Goal: Check status: Check status

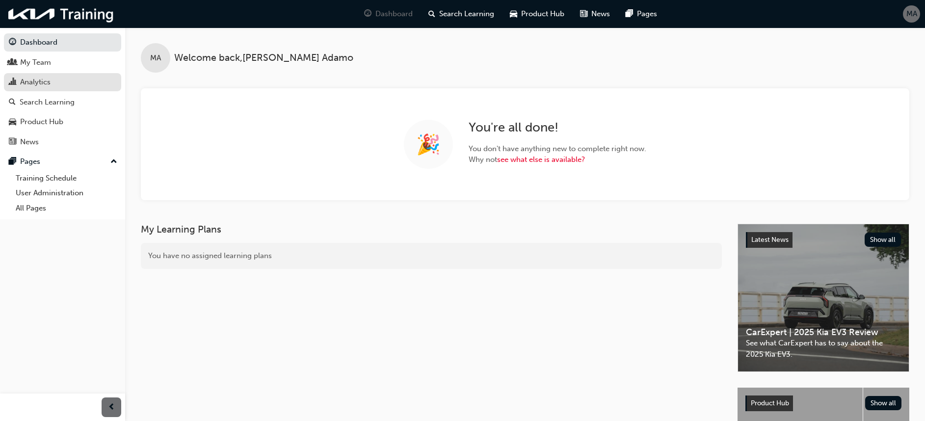
click at [45, 81] on div "Analytics" at bounding box center [35, 82] width 30 height 11
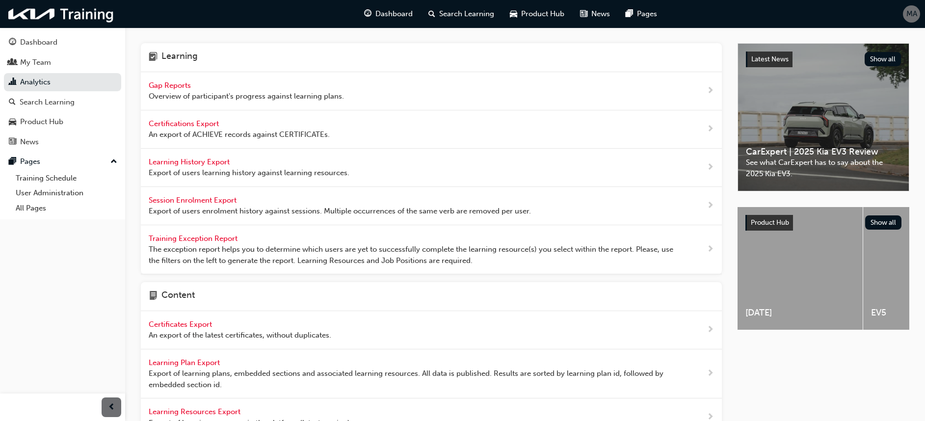
click at [168, 84] on span "Gap Reports" at bounding box center [171, 85] width 44 height 9
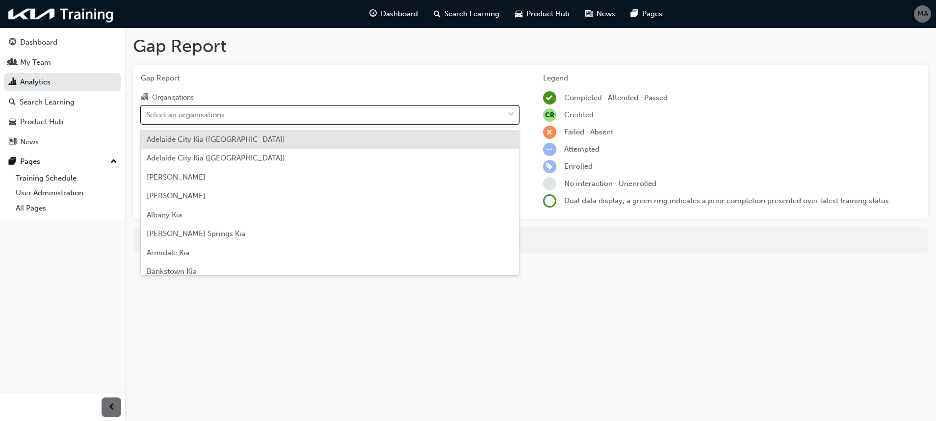
click at [209, 115] on div "Select an organisations" at bounding box center [185, 114] width 79 height 11
click at [147, 115] on input "Organisations option [GEOGRAPHIC_DATA] ([GEOGRAPHIC_DATA]) focused, 1 of 158. 1…" at bounding box center [146, 114] width 1 height 8
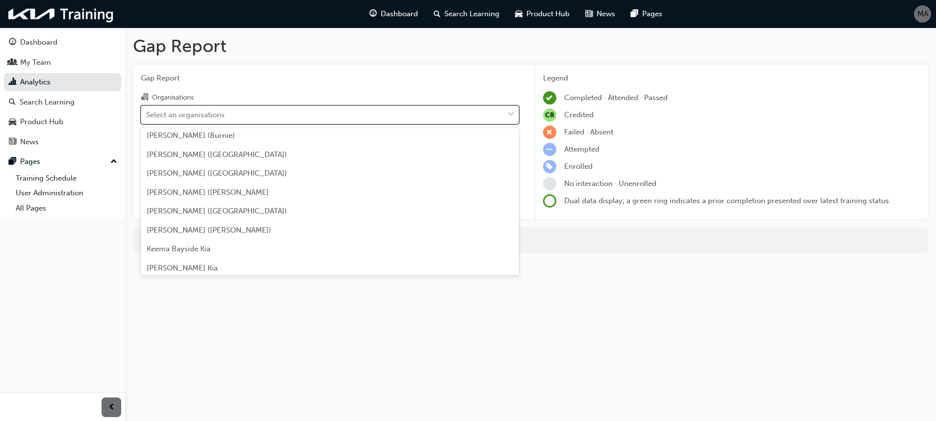
scroll to position [1075, 0]
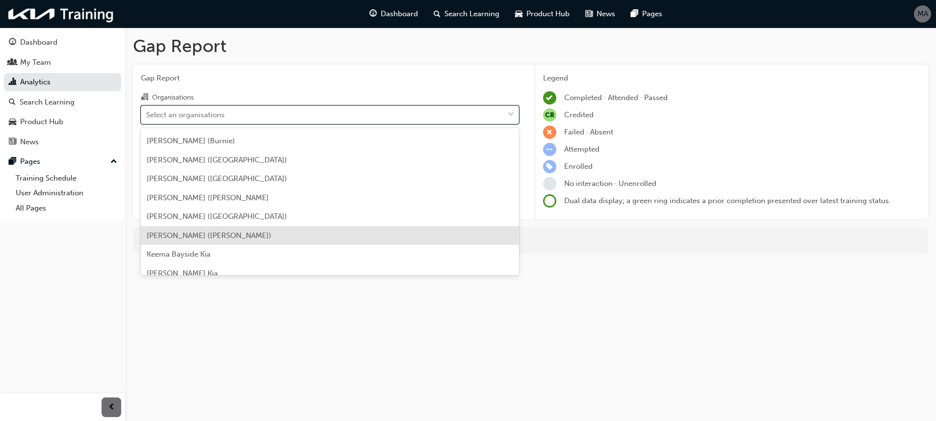
click at [266, 231] on div "[PERSON_NAME] ([PERSON_NAME])" at bounding box center [330, 235] width 378 height 19
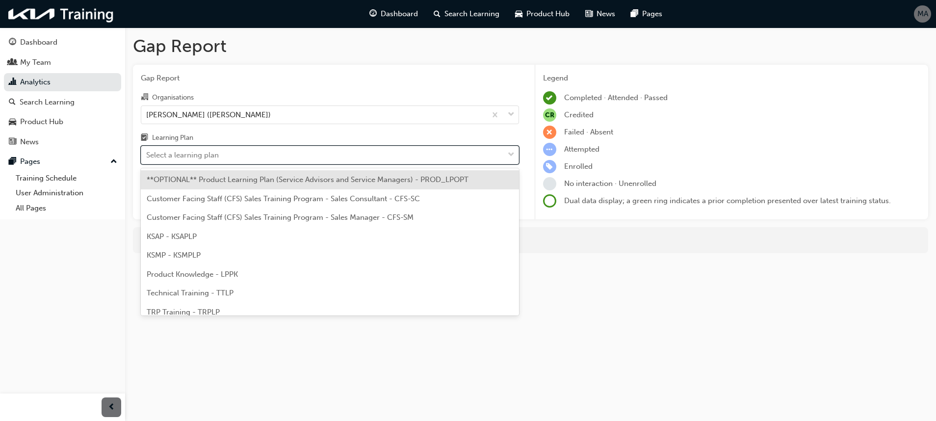
click at [288, 157] on div "Select a learning plan" at bounding box center [322, 155] width 363 height 17
click at [147, 157] on input "Learning Plan option **OPTIONAL** Product Learning Plan (Service Advisors and S…" at bounding box center [146, 155] width 1 height 8
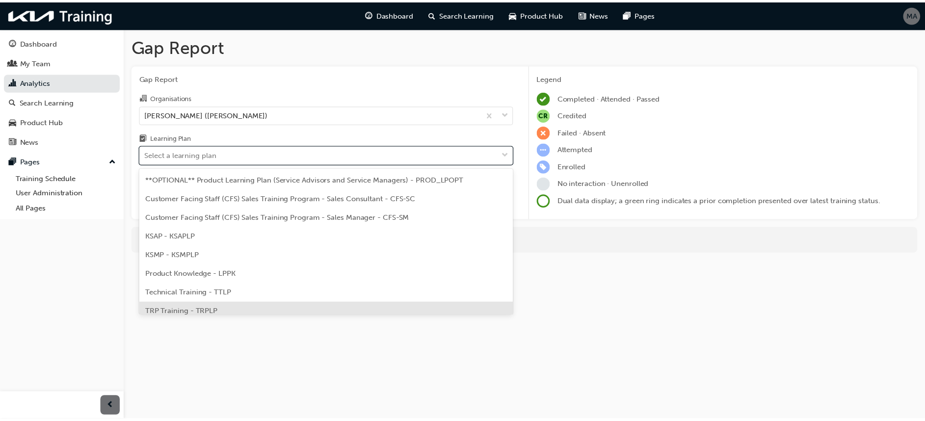
scroll to position [27, 0]
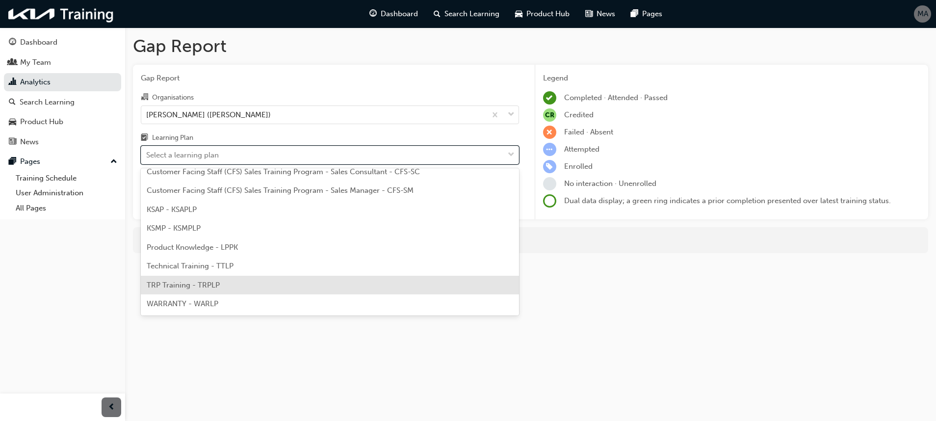
click at [213, 280] on div "TRP Training - TRPLP" at bounding box center [330, 285] width 378 height 19
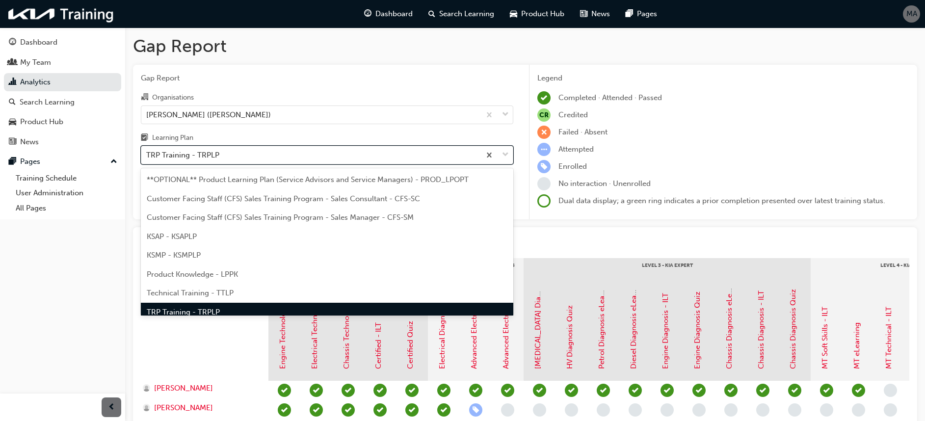
click at [344, 157] on div "TRP Training - TRPLP" at bounding box center [310, 155] width 339 height 17
click at [147, 157] on input "Learning Plan option TRP Training - TRPLP, selected. option TRP Training - TRPL…" at bounding box center [146, 155] width 1 height 8
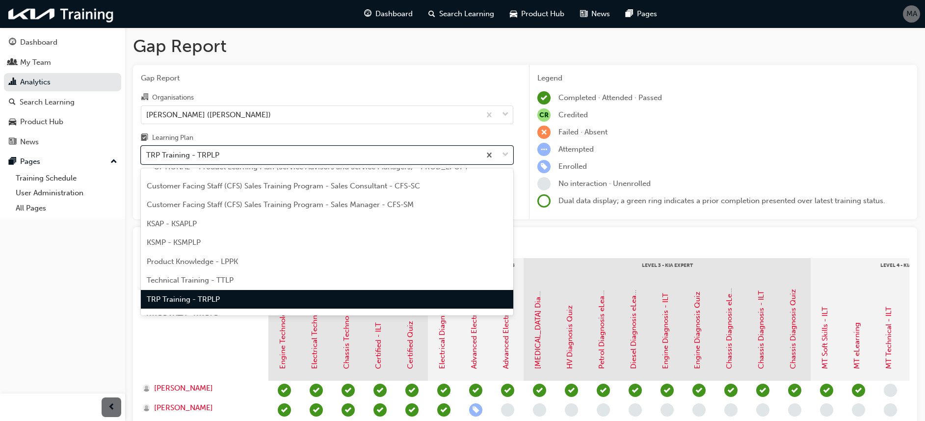
scroll to position [27, 0]
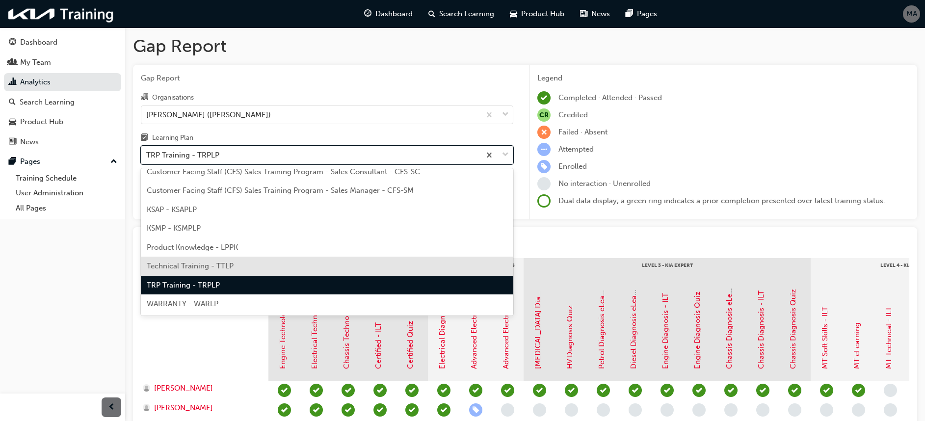
click at [285, 272] on div "Technical Training - TTLP" at bounding box center [327, 266] width 372 height 19
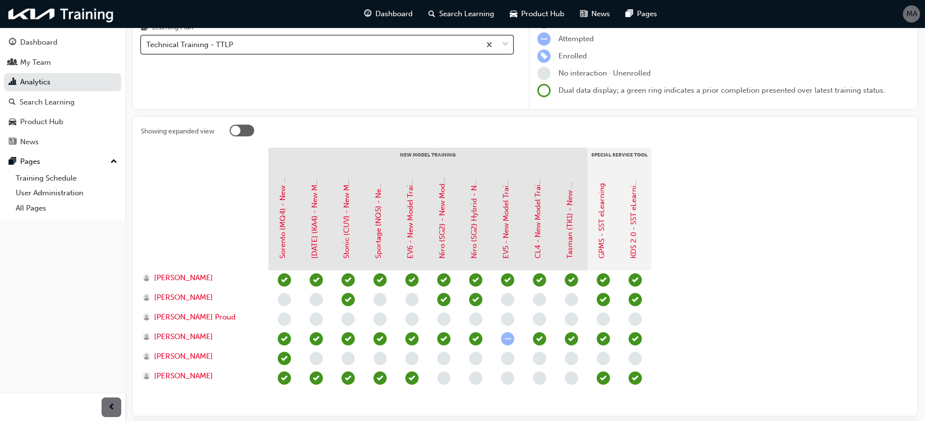
scroll to position [171, 0]
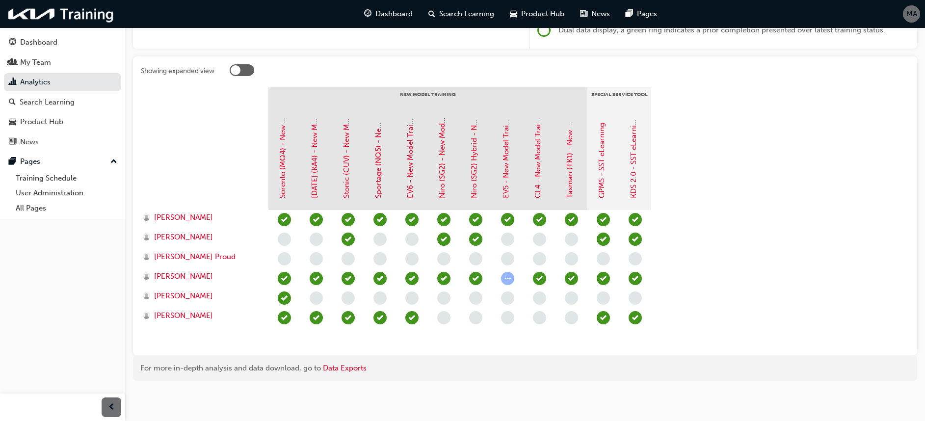
click at [702, 237] on section "New Model Training Special Service Tool Sorento (MQ4) - New Model Training - eL…" at bounding box center [525, 217] width 769 height 260
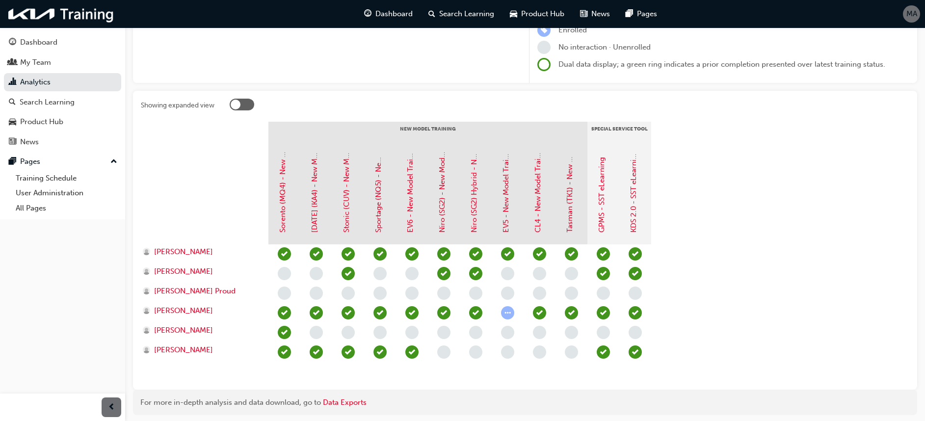
scroll to position [0, 0]
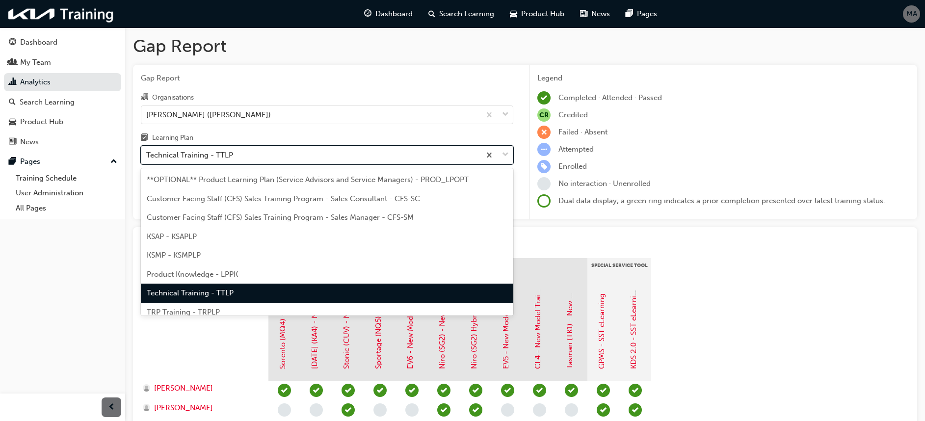
click at [229, 160] on div "Technical Training - TTLP" at bounding box center [189, 155] width 87 height 11
click at [147, 159] on input "Learning Plan option Technical Training - TTLP, selected. option Technical Trai…" at bounding box center [146, 155] width 1 height 8
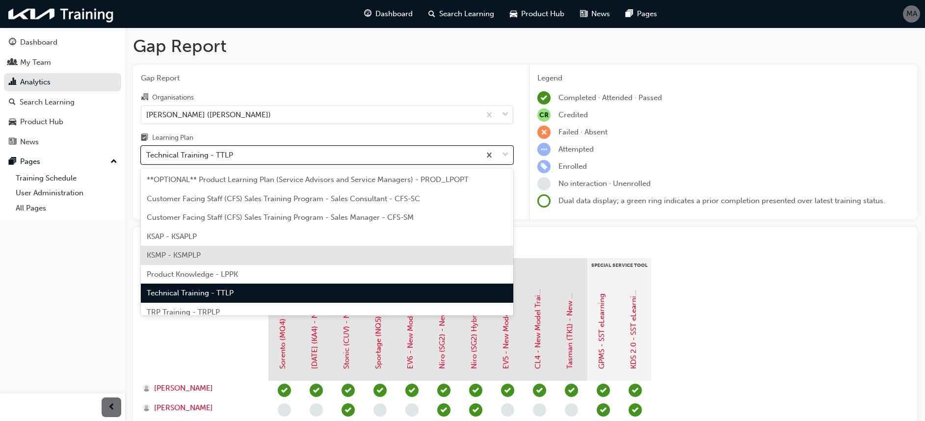
click at [215, 247] on div "KSMP - KSMPLP" at bounding box center [327, 255] width 372 height 19
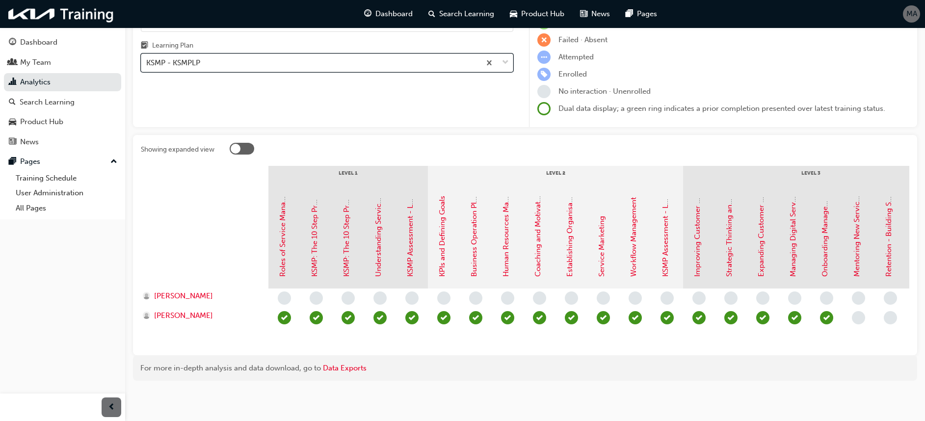
click at [340, 55] on div "KSMP - KSMPLP" at bounding box center [310, 62] width 339 height 17
click at [147, 58] on input "Learning Plan option KSMP - KSMPLP, selected. 0 results available. Select is fo…" at bounding box center [146, 62] width 1 height 8
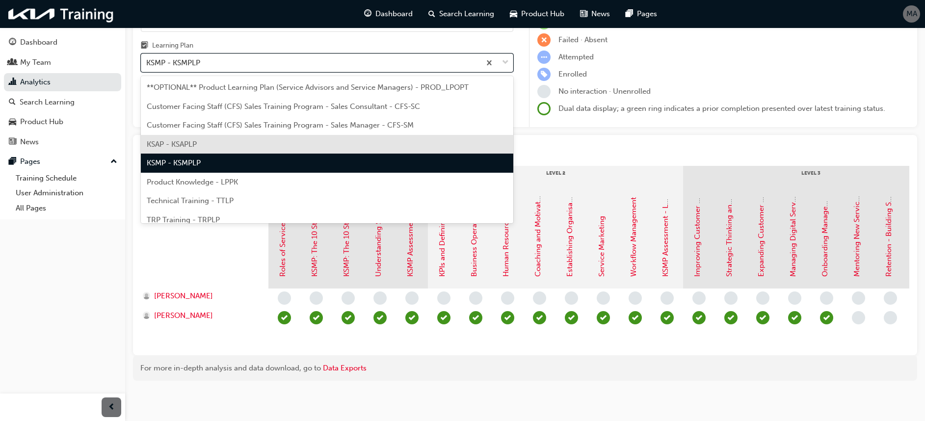
click at [298, 141] on div "KSAP - KSAPLP" at bounding box center [327, 144] width 372 height 19
